Goal: Check status: Check status

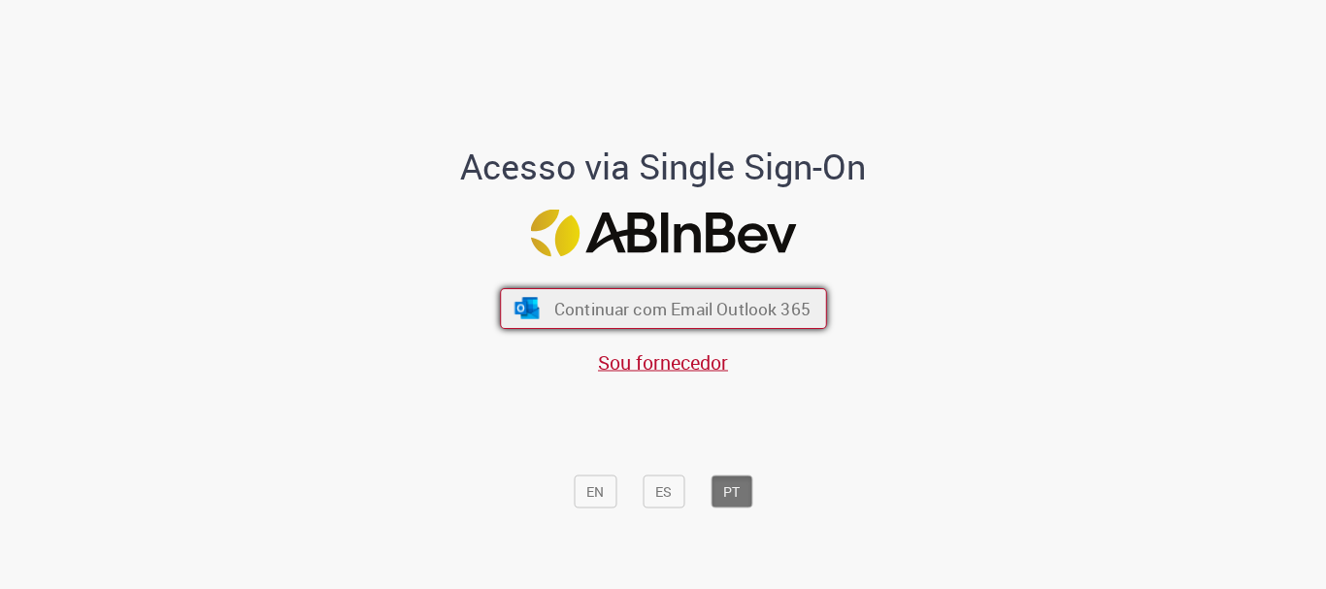
click at [734, 327] on button "Continuar com Email Outlook 365" at bounding box center [663, 308] width 327 height 41
click at [677, 290] on button "Continuar com Email Outlook 365" at bounding box center [663, 308] width 327 height 41
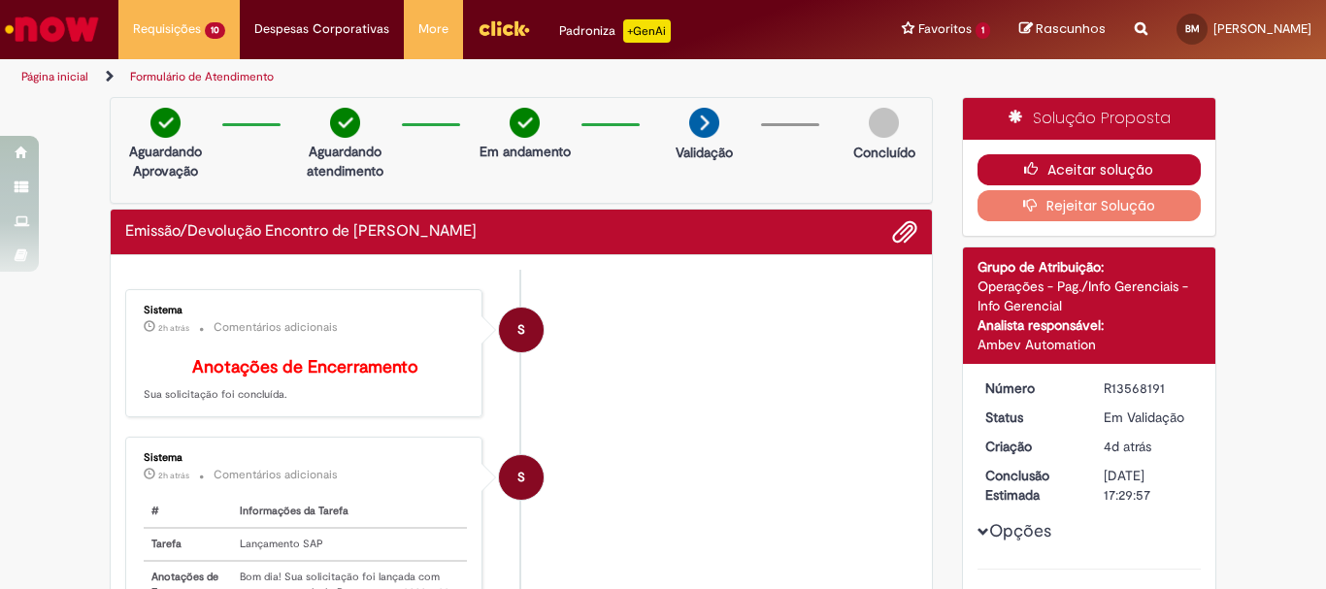
click at [1110, 165] on button "Aceitar solução" at bounding box center [1089, 169] width 224 height 31
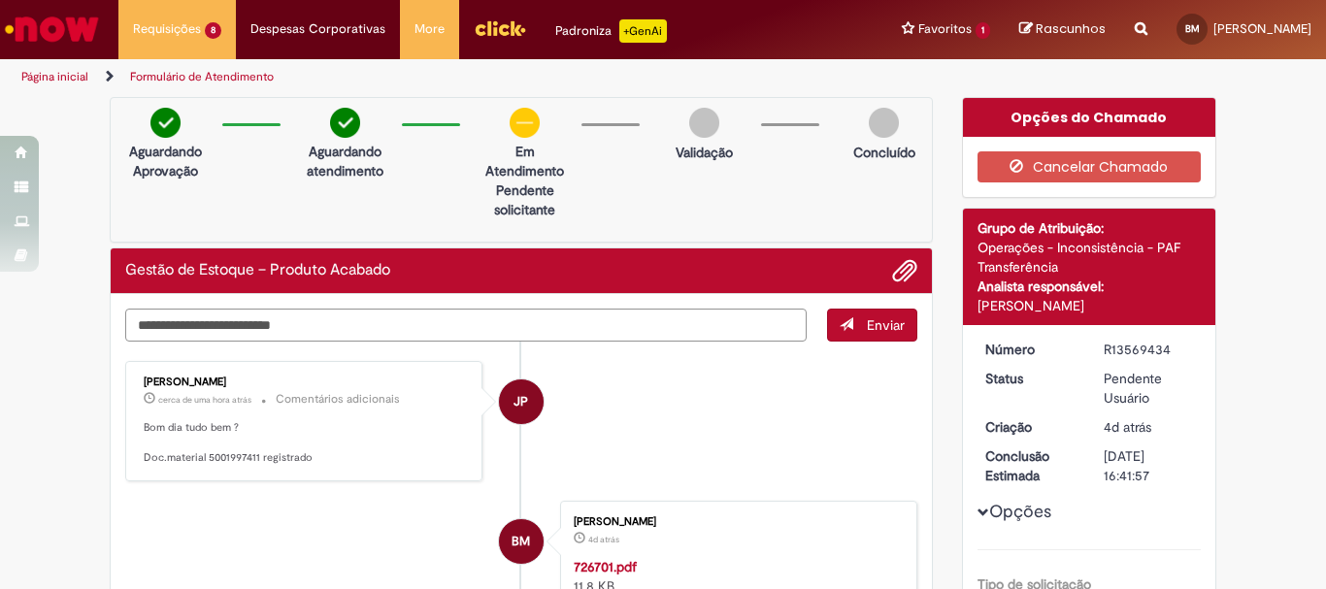
click at [546, 317] on textarea "Digite sua mensagem aqui..." at bounding box center [465, 325] width 681 height 33
type textarea "**********"
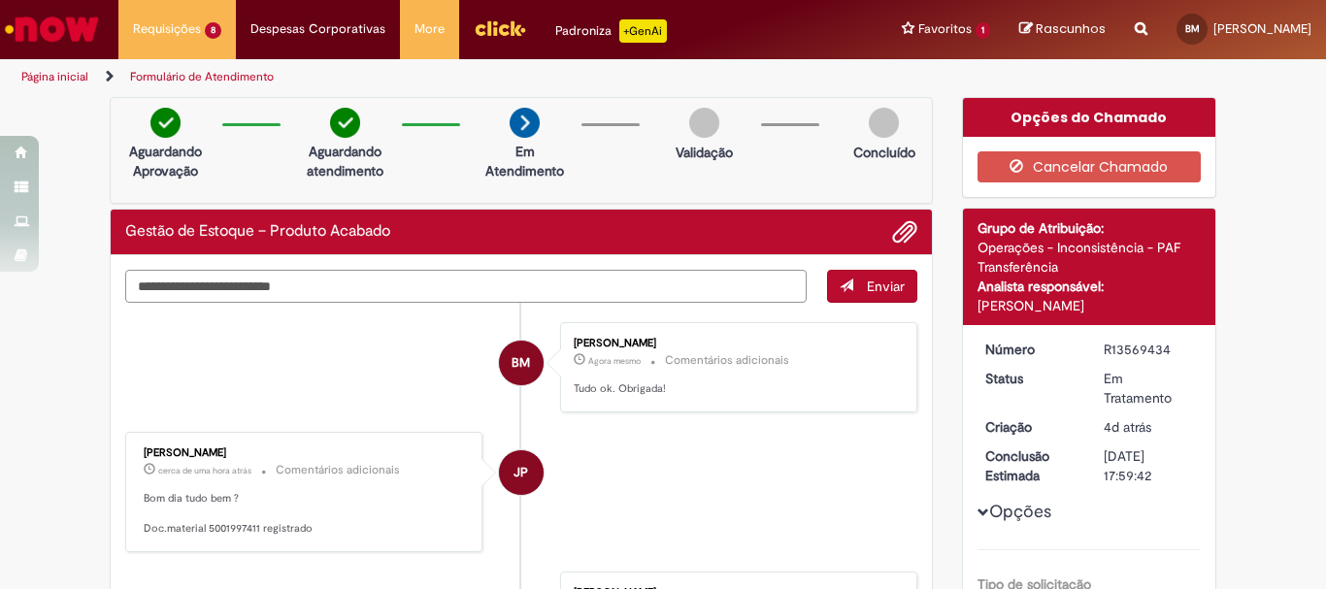
scroll to position [97, 0]
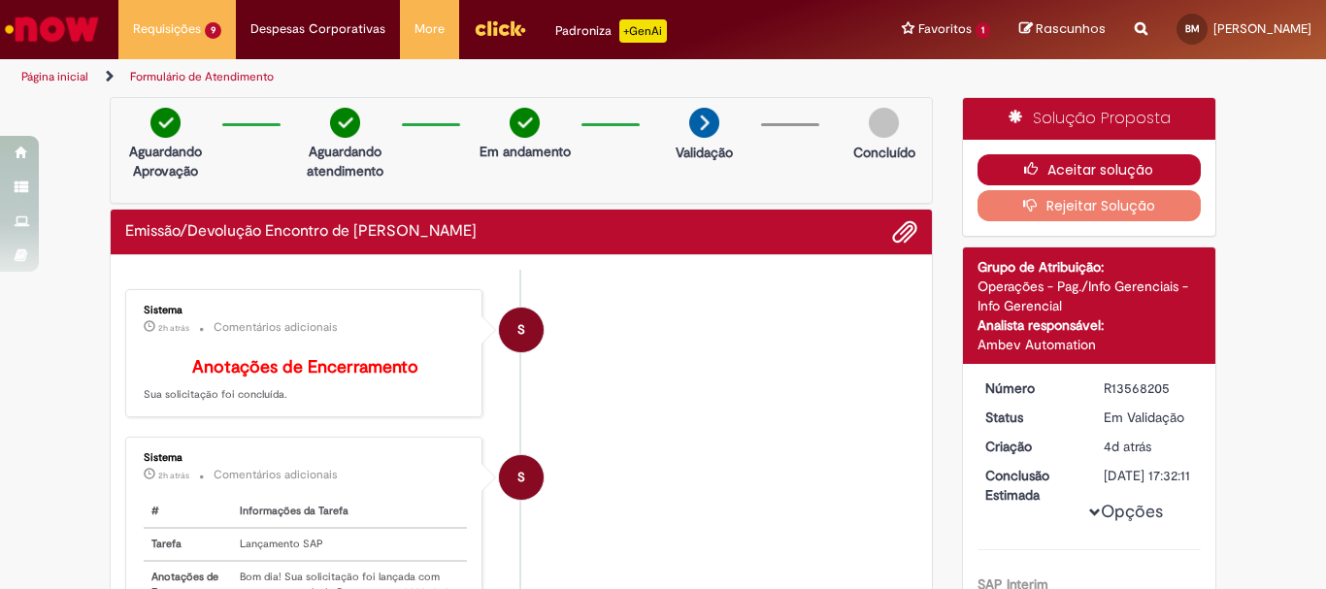
click at [1042, 181] on button "Aceitar solução" at bounding box center [1089, 169] width 224 height 31
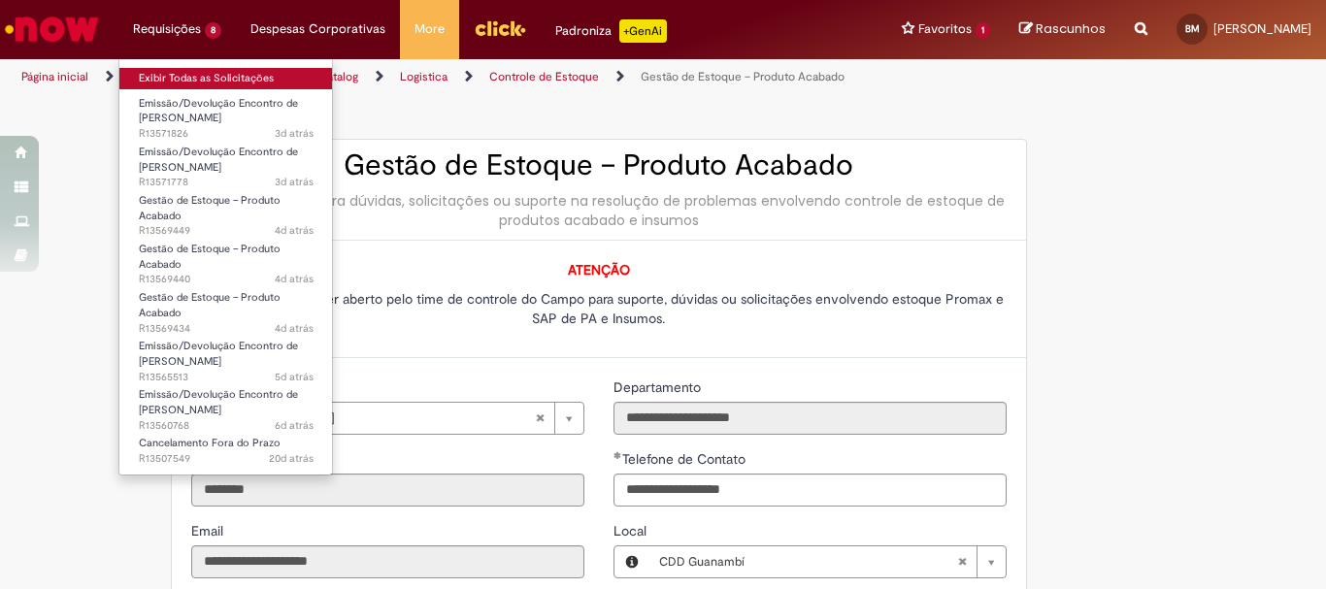
click at [210, 71] on link "Exibir Todas as Solicitações" at bounding box center [226, 78] width 214 height 21
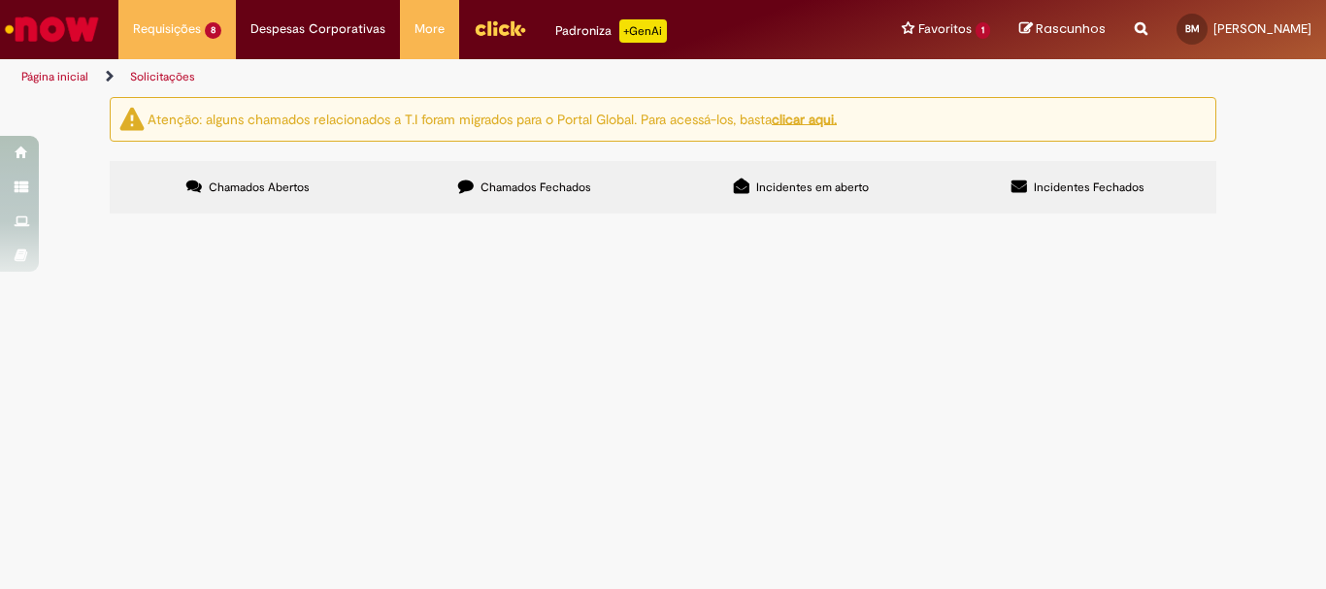
click at [505, 185] on span "Chamados Fechados" at bounding box center [535, 188] width 111 height 16
click at [0, 0] on input "Pesquisar" at bounding box center [0, 0] width 0 height 0
type input "**"
click at [0, 0] on button "Pesquisar" at bounding box center [0, 0] width 0 height 0
click at [0, 0] on span "Solicitação de retirada do mapa de quebra MENSAL" at bounding box center [0, 0] width 0 height 0
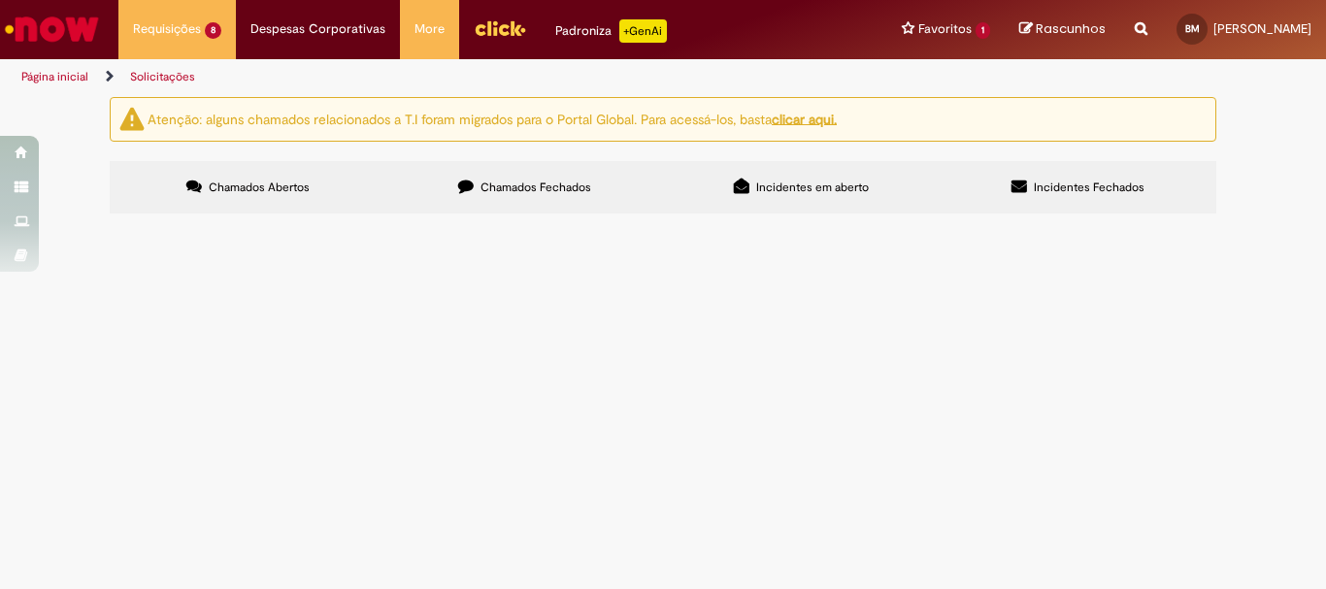
click at [0, 0] on span "Solicitação de retirada do mapa de quebra MENSAL" at bounding box center [0, 0] width 0 height 0
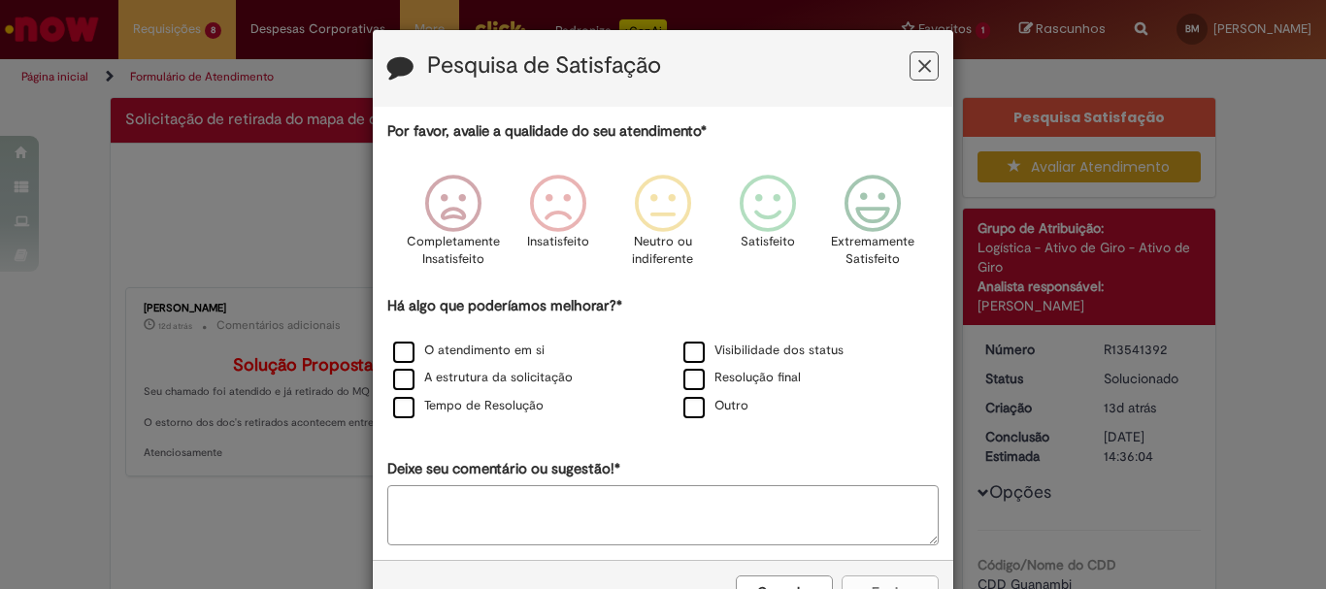
click at [930, 68] on button "Feedback" at bounding box center [924, 65] width 29 height 29
